Goal: Information Seeking & Learning: Learn about a topic

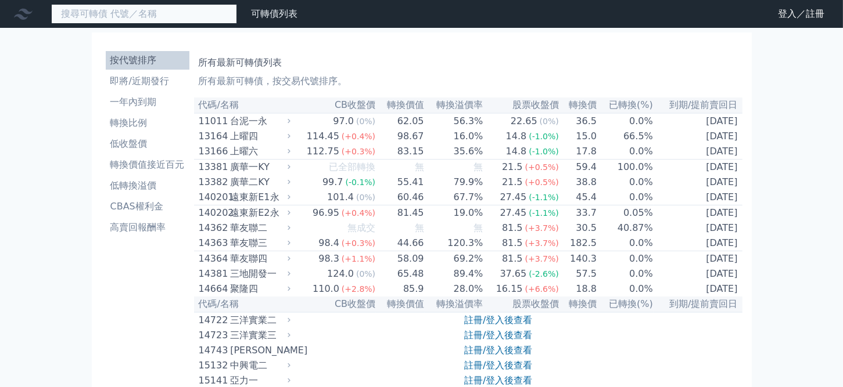
click at [145, 15] on input at bounding box center [144, 14] width 186 height 20
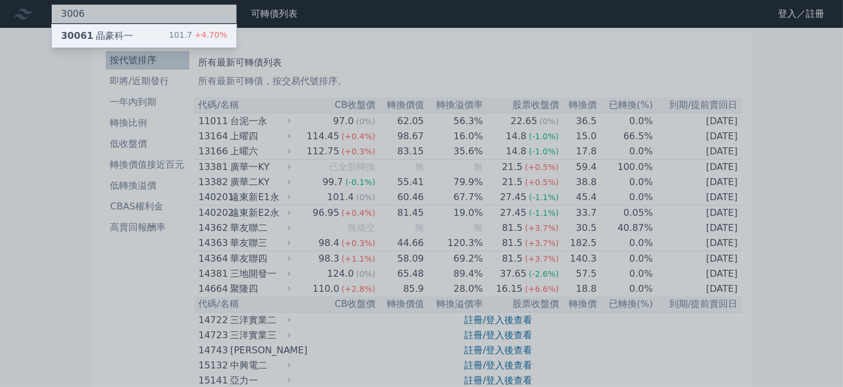
type input "3006"
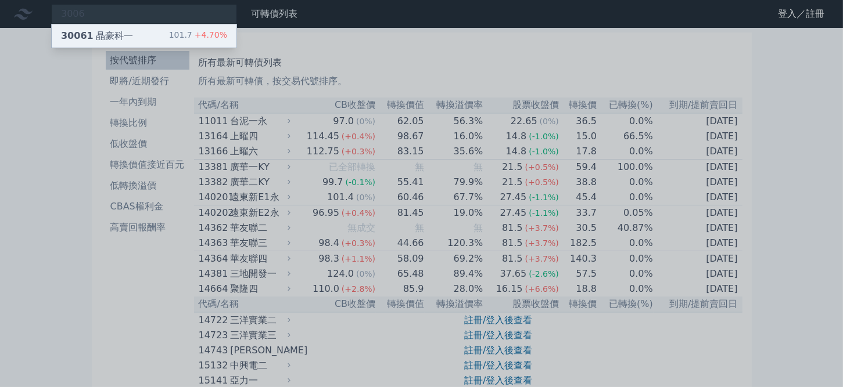
click at [140, 38] on div "30061 晶豪科一 101.7 +4.70%" at bounding box center [144, 35] width 185 height 23
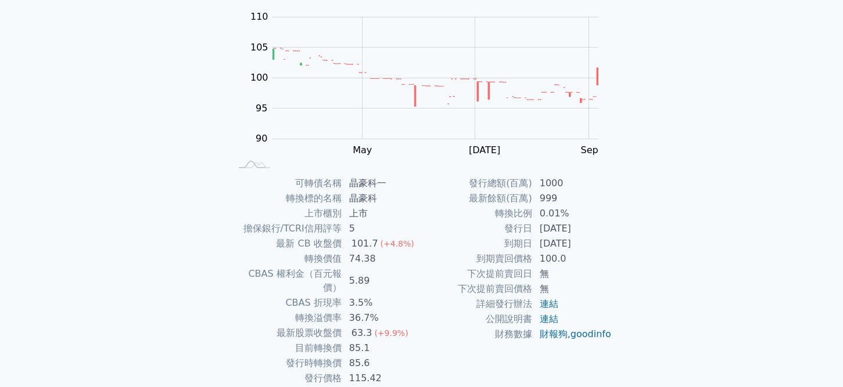
scroll to position [116, 0]
click at [380, 309] on tr "轉換溢價率 36.7%" at bounding box center [326, 316] width 191 height 15
click at [258, 309] on td "轉換溢價率" at bounding box center [286, 316] width 111 height 15
drag, startPoint x: 282, startPoint y: 303, endPoint x: 419, endPoint y: 299, distance: 136.6
click at [419, 309] on tr "轉換溢價率 36.7%" at bounding box center [326, 316] width 191 height 15
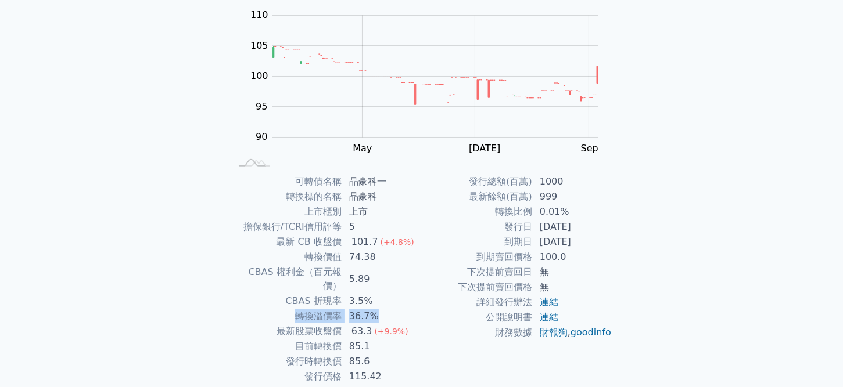
copy tr "轉換溢價率 36.7%"
drag, startPoint x: 513, startPoint y: 229, endPoint x: 601, endPoint y: 236, distance: 88.0
click at [601, 236] on tbody "發行總額(百萬) 1000 最新餘額(百萬) 999 轉換比例 0.01% 發行日 [DATE] 到期日 [DATE] 到期賣回價格 100.0 下次提前賣回…" at bounding box center [517, 257] width 191 height 166
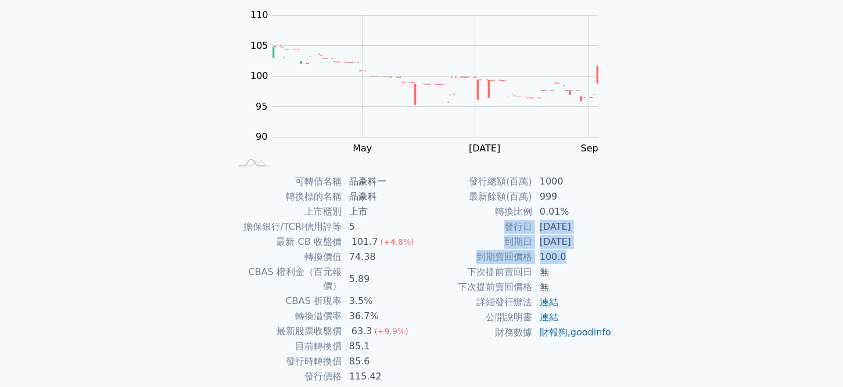
drag, startPoint x: 572, startPoint y: 255, endPoint x: 489, endPoint y: 226, distance: 87.4
click at [489, 226] on tbody "發行總額(百萬) 1000 最新餘額(百萬) 999 轉換比例 0.01% 發行日 [DATE] 到期日 [DATE] 到期賣回價格 100.0 下次提前賣回…" at bounding box center [517, 257] width 191 height 166
copy tbody "發行日 [DATE] 到期日 [DATE] 到期賣回價格 100.0"
